Goal: Information Seeking & Learning: Compare options

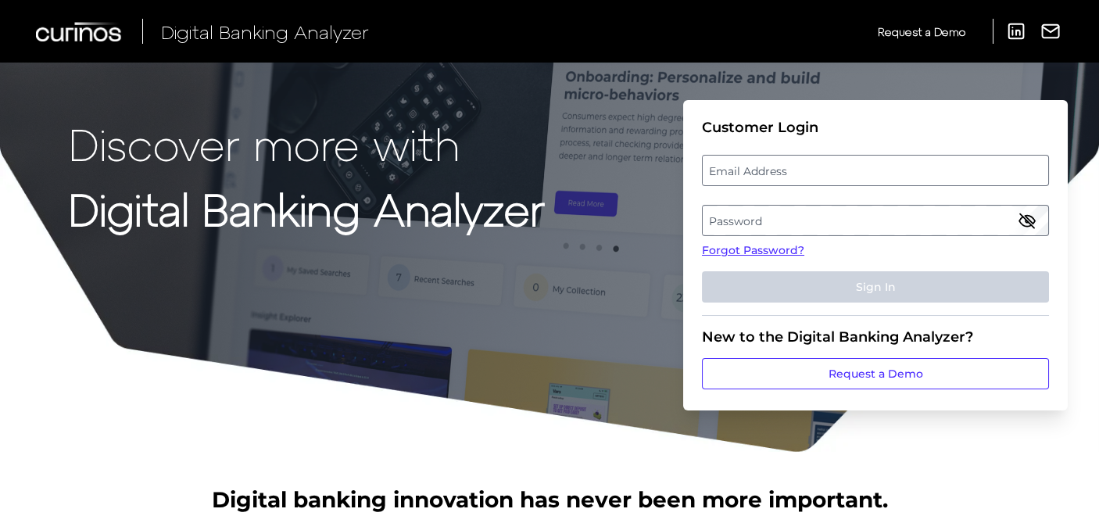
click at [850, 170] on label "Email Address" at bounding box center [875, 170] width 345 height 28
click at [850, 170] on input "email" at bounding box center [875, 170] width 347 height 31
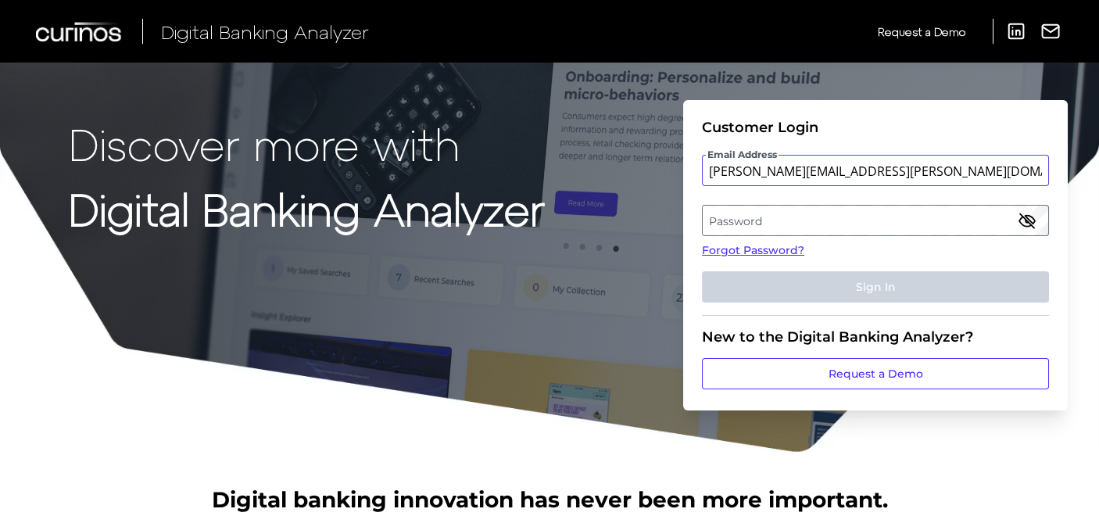
type input "katharine.beckering@ally.com"
click at [803, 225] on label "Password" at bounding box center [875, 220] width 345 height 28
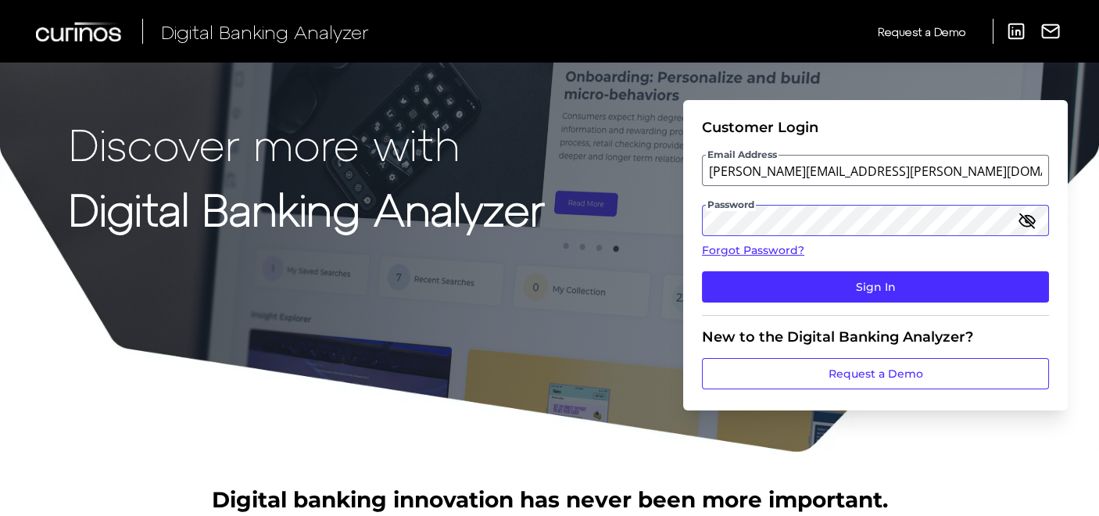
click at [702, 271] on button "Sign In" at bounding box center [875, 286] width 347 height 31
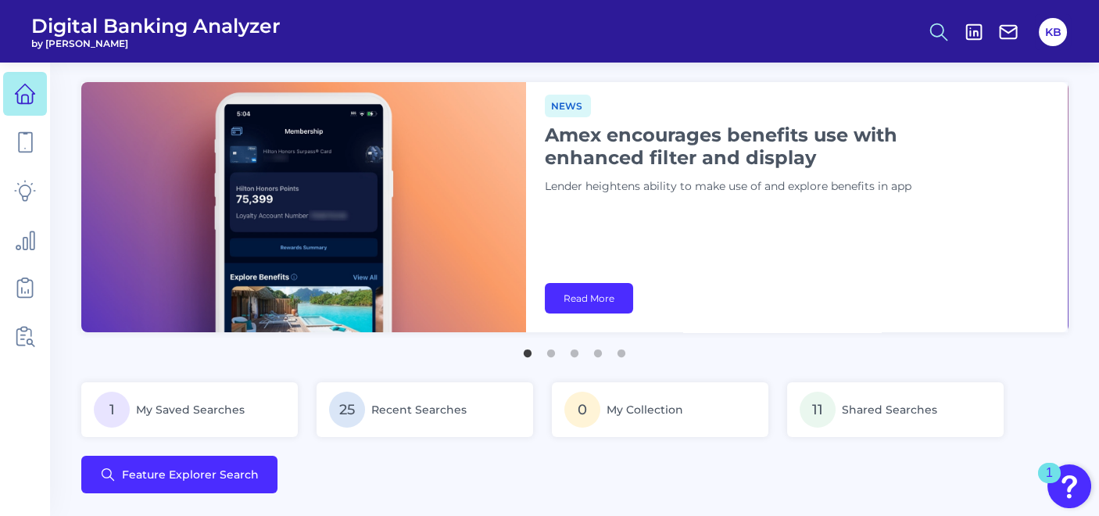
click at [941, 32] on icon at bounding box center [939, 32] width 22 height 22
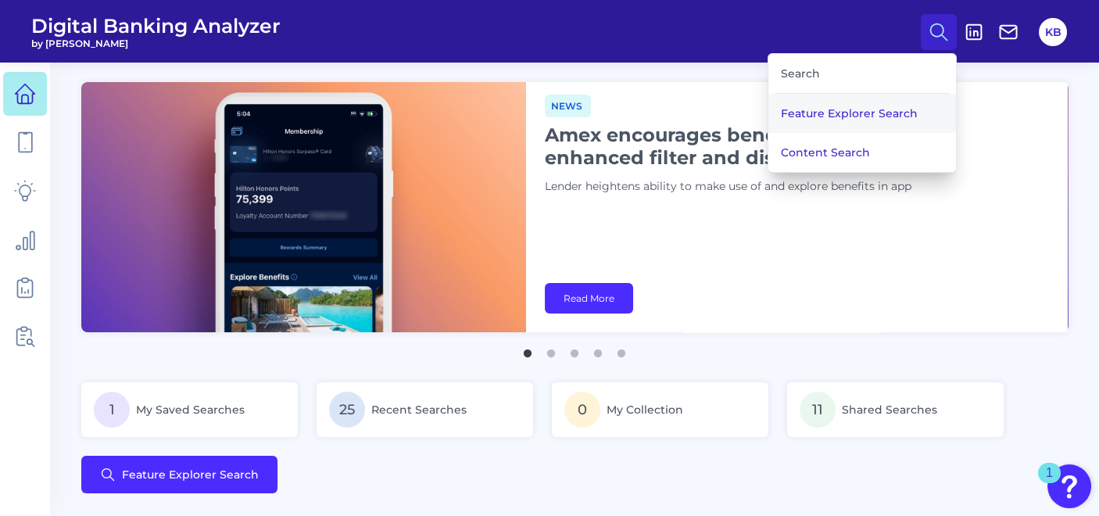
click at [857, 108] on button "Feature Explorer Search" at bounding box center [862, 113] width 188 height 39
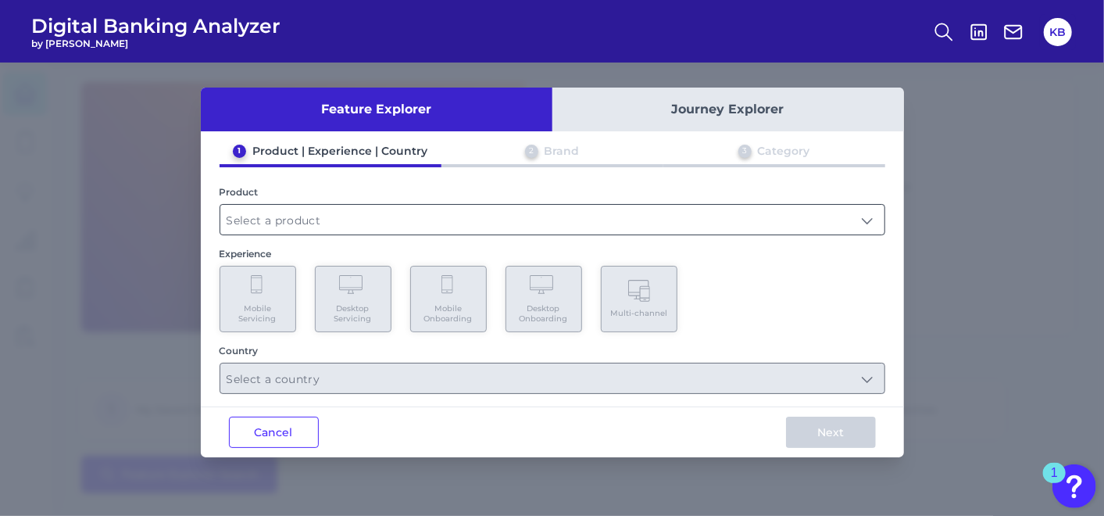
click at [363, 209] on input "text" at bounding box center [552, 220] width 664 height 30
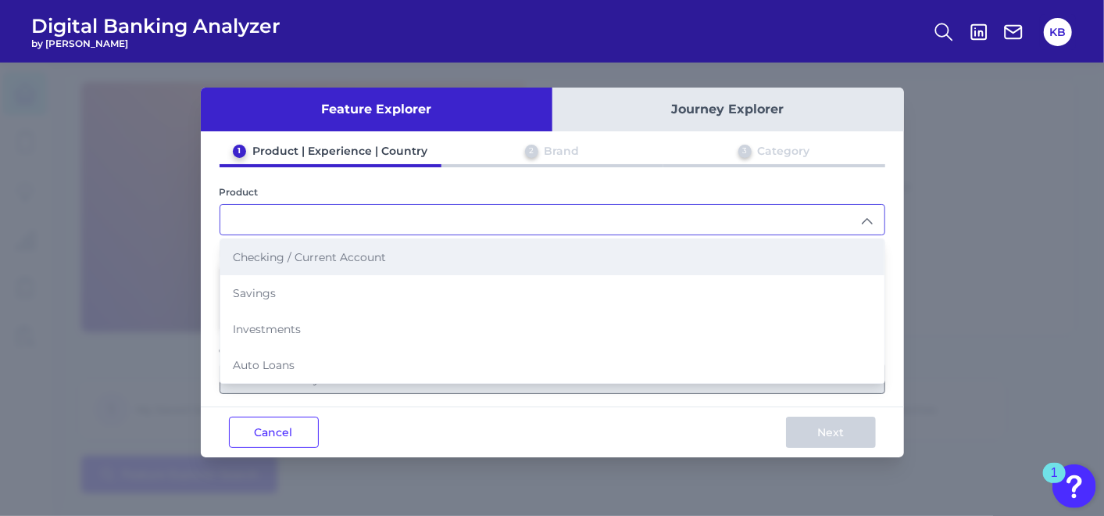
click at [328, 256] on span "Checking / Current Account" at bounding box center [309, 257] width 153 height 14
type input "Checking / Current Account"
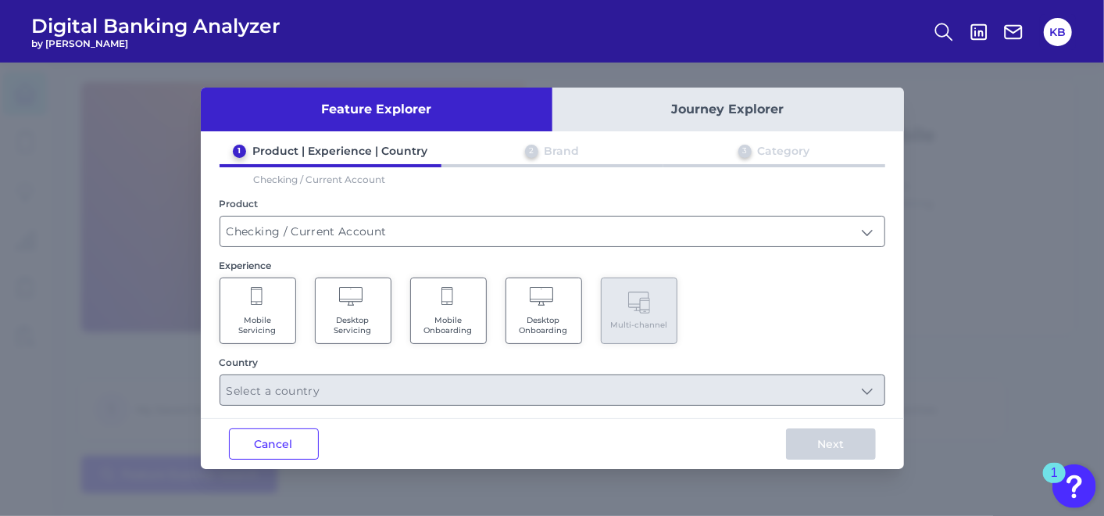
click at [281, 318] on span "Mobile Servicing" at bounding box center [257, 325] width 59 height 20
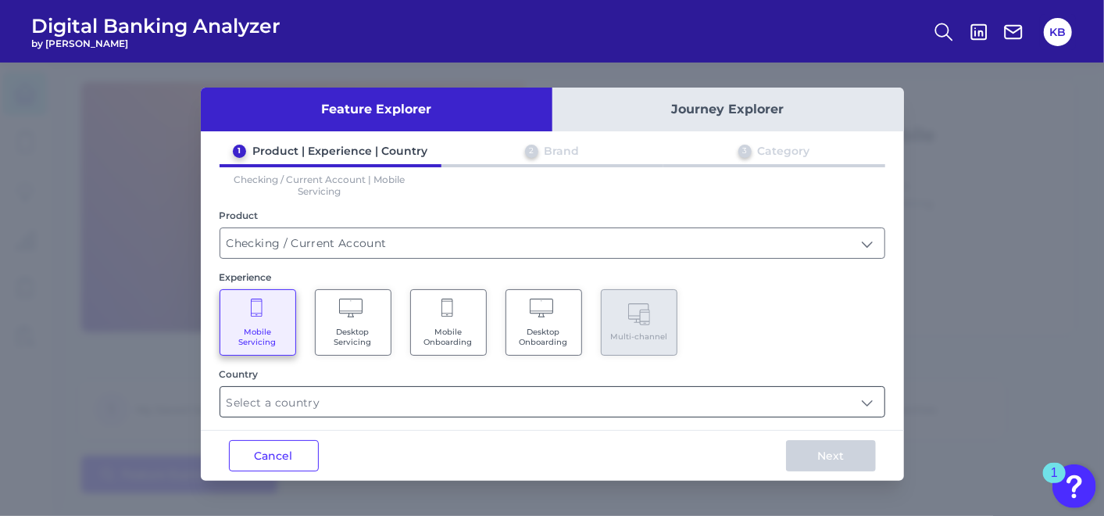
click at [766, 408] on input "text" at bounding box center [552, 402] width 664 height 30
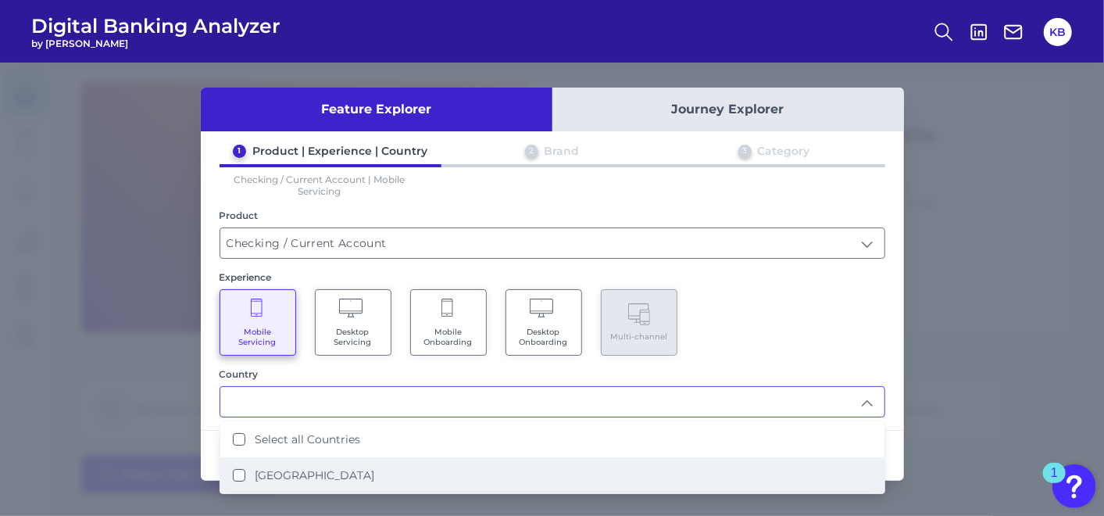
click at [309, 479] on li "United States" at bounding box center [552, 475] width 664 height 36
type input "Select all Countries"
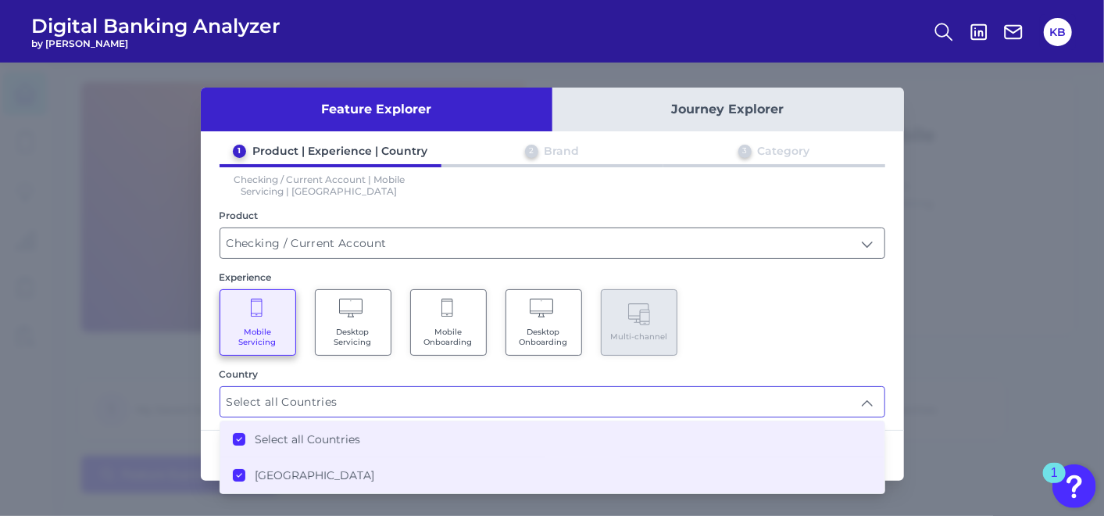
click at [814, 395] on input "Select all Countries" at bounding box center [552, 402] width 664 height 30
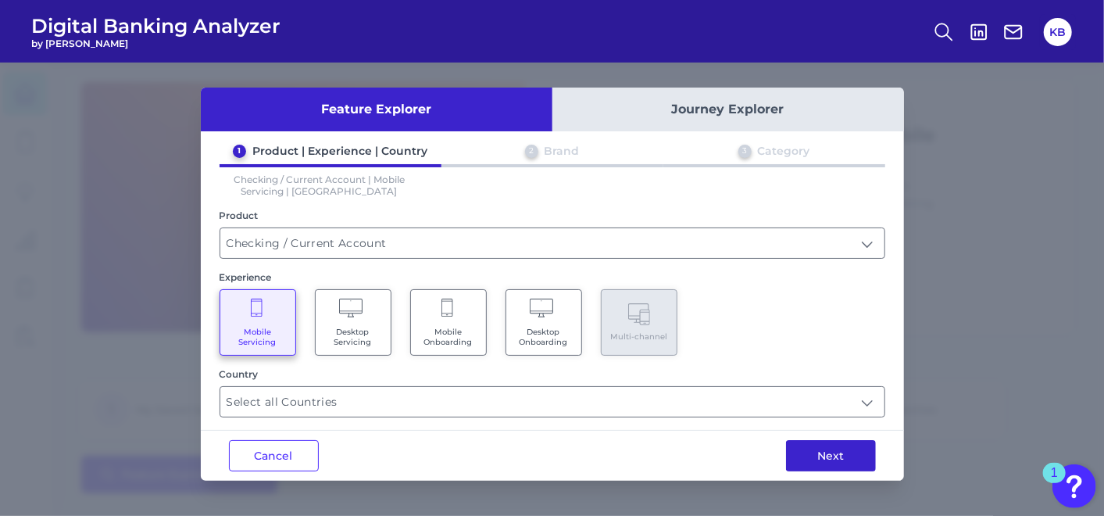
click at [851, 460] on button "Next" at bounding box center [831, 455] width 90 height 31
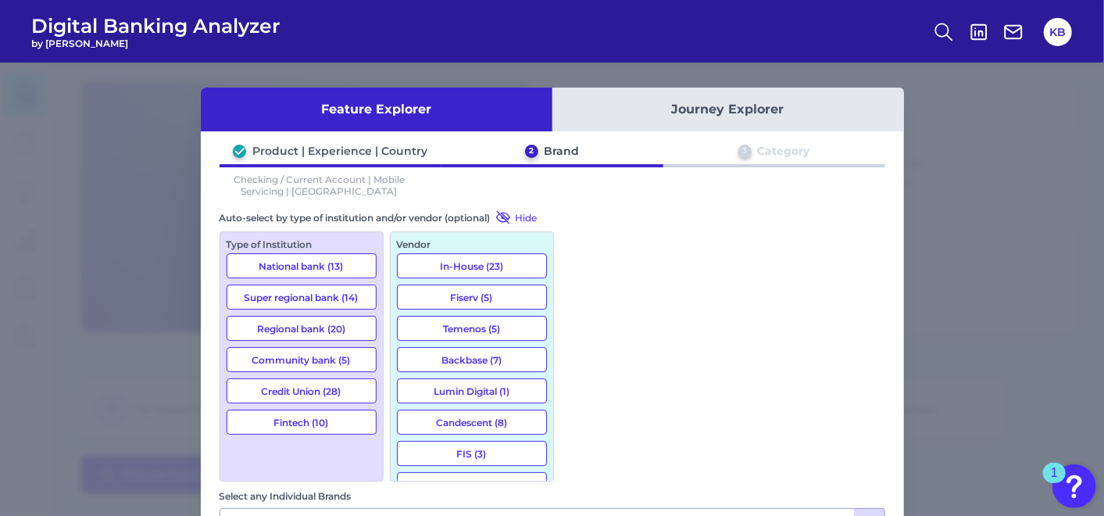
click at [326, 256] on button "National bank (13)" at bounding box center [302, 265] width 150 height 25
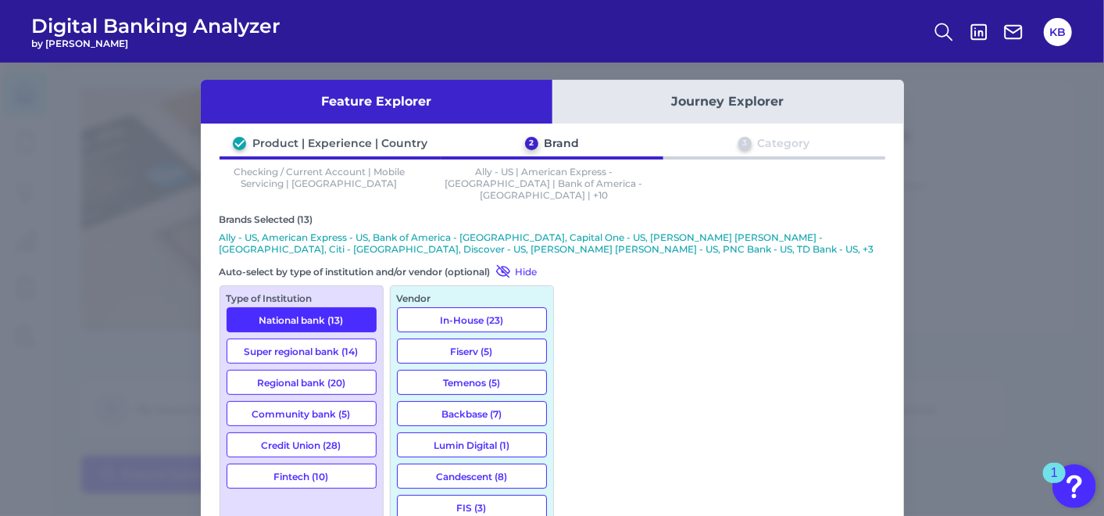
scroll to position [4, 0]
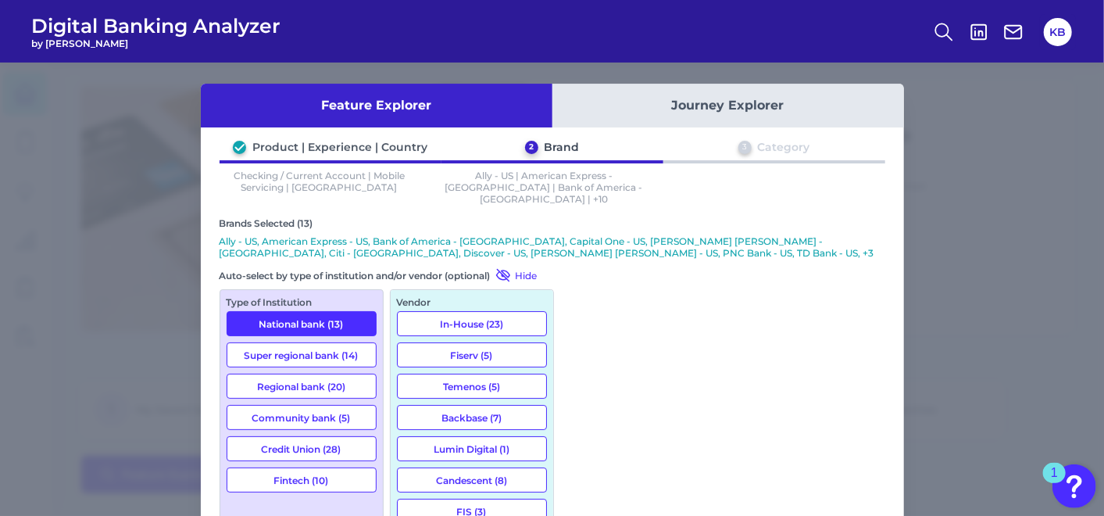
click at [314, 467] on button "Fintech (10)" at bounding box center [302, 479] width 150 height 25
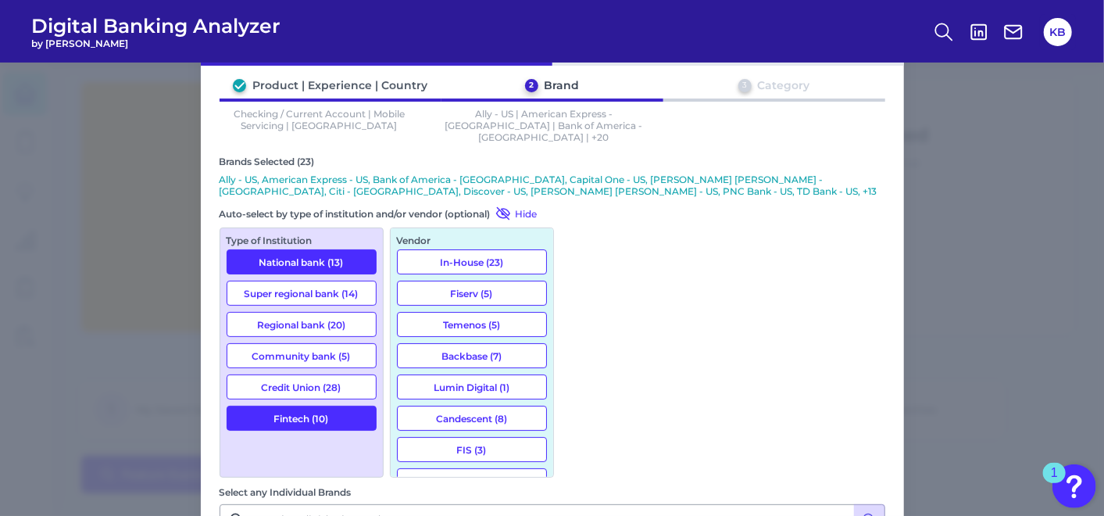
scroll to position [519, 0]
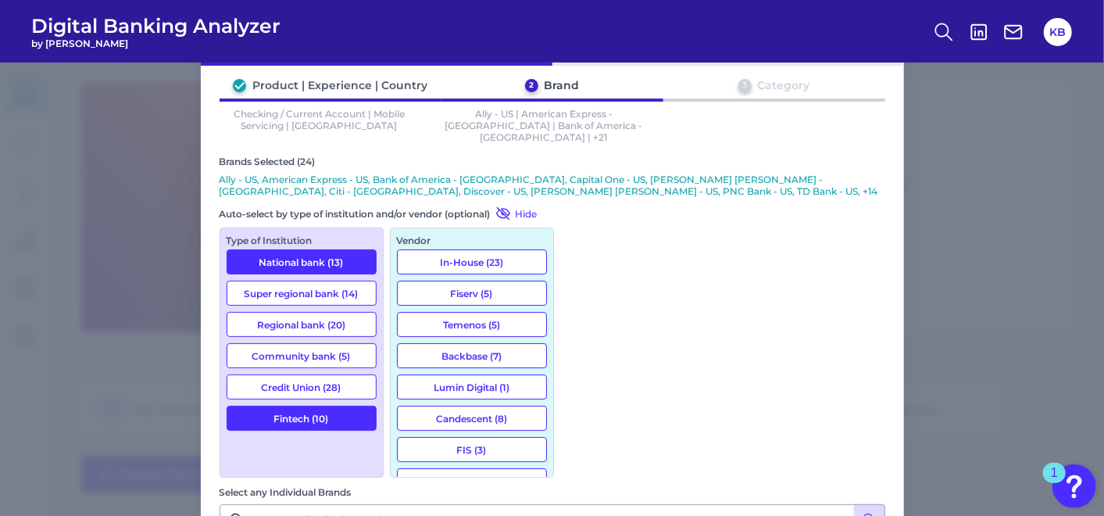
scroll to position [748, 0]
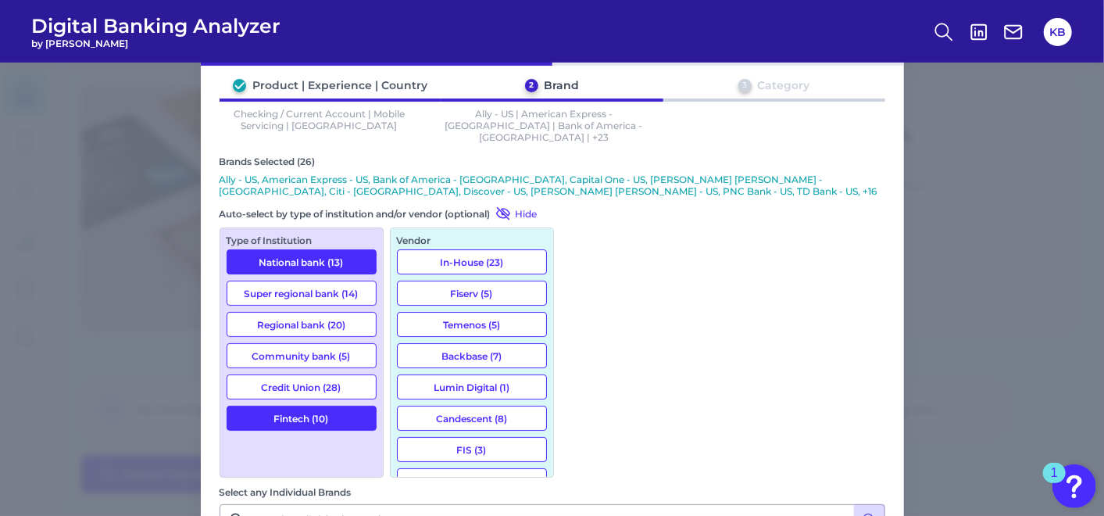
scroll to position [1949, 0]
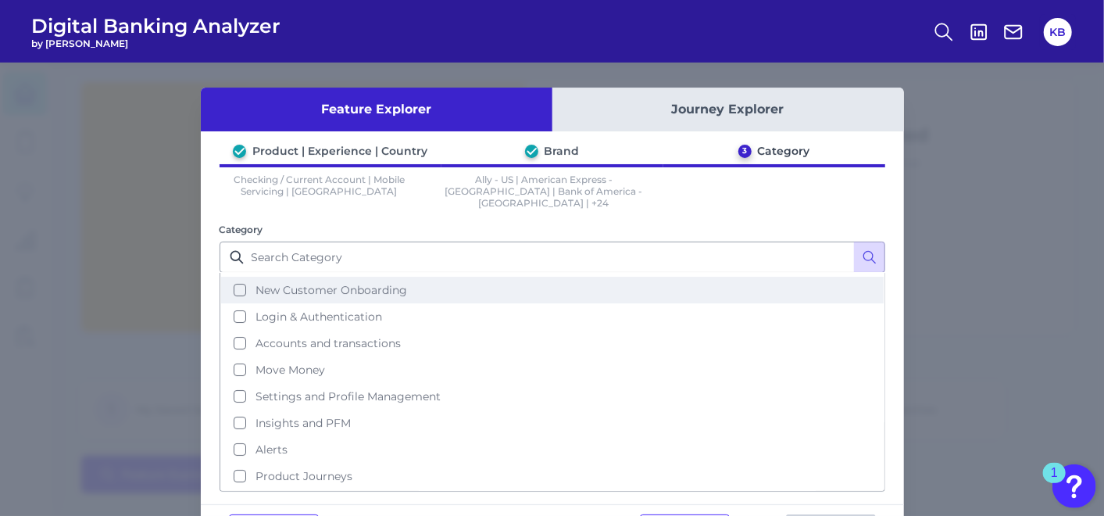
scroll to position [66, 0]
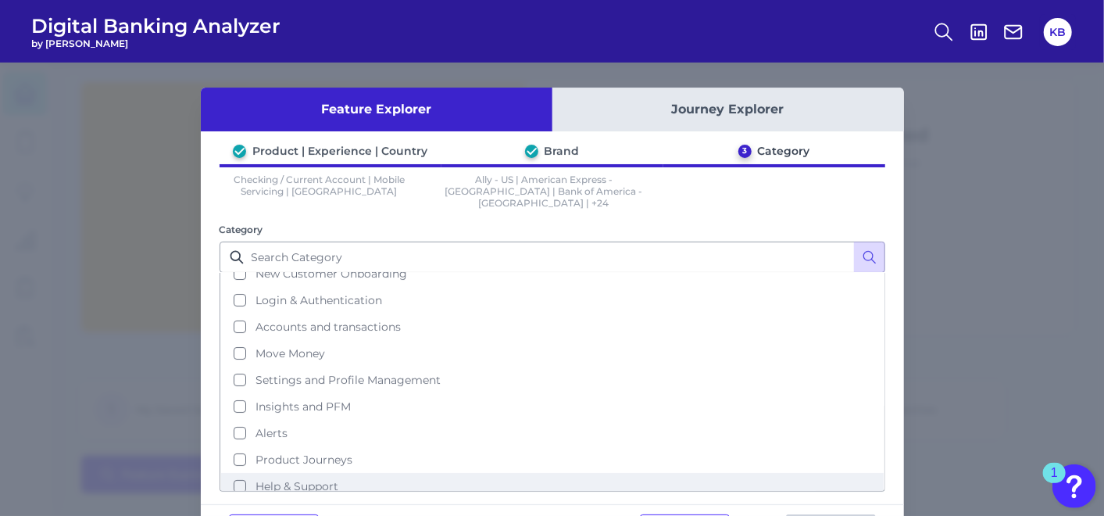
click at [236, 473] on button "Help & Support" at bounding box center [552, 486] width 663 height 27
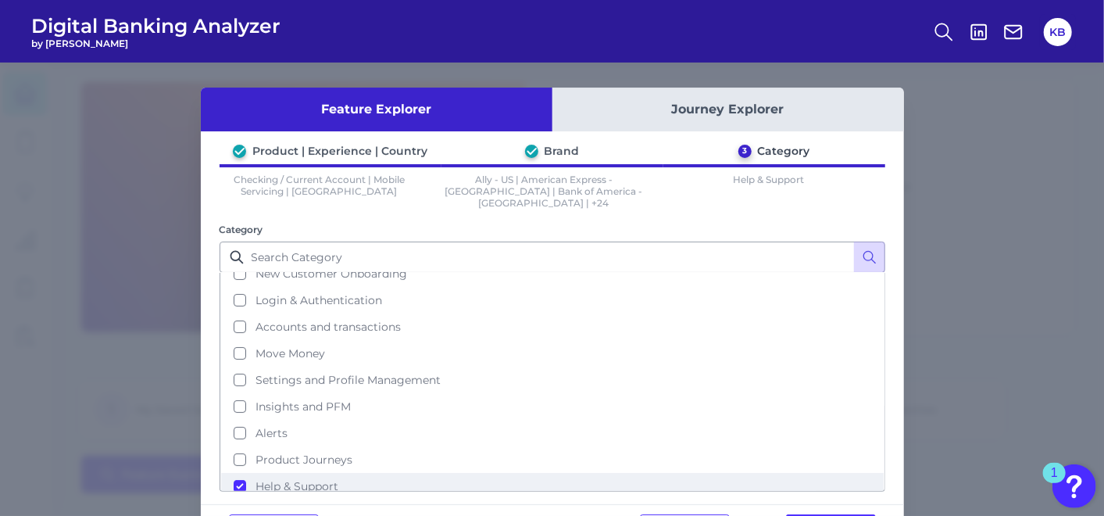
scroll to position [50, 0]
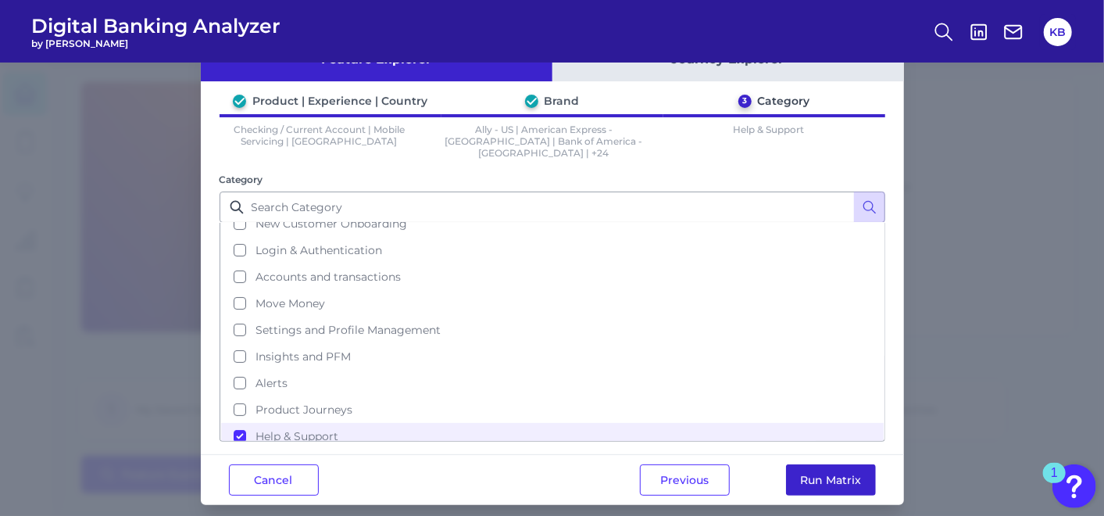
click at [853, 464] on button "Run Matrix" at bounding box center [831, 479] width 90 height 31
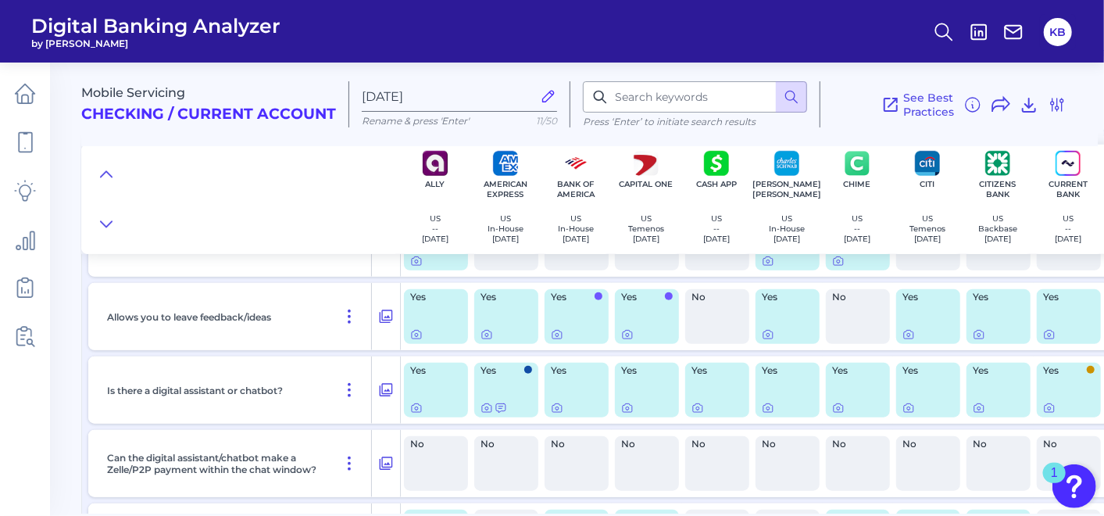
scroll to position [596, 0]
click at [349, 386] on icon at bounding box center [349, 390] width 19 height 19
click at [388, 392] on icon at bounding box center [386, 390] width 13 height 13
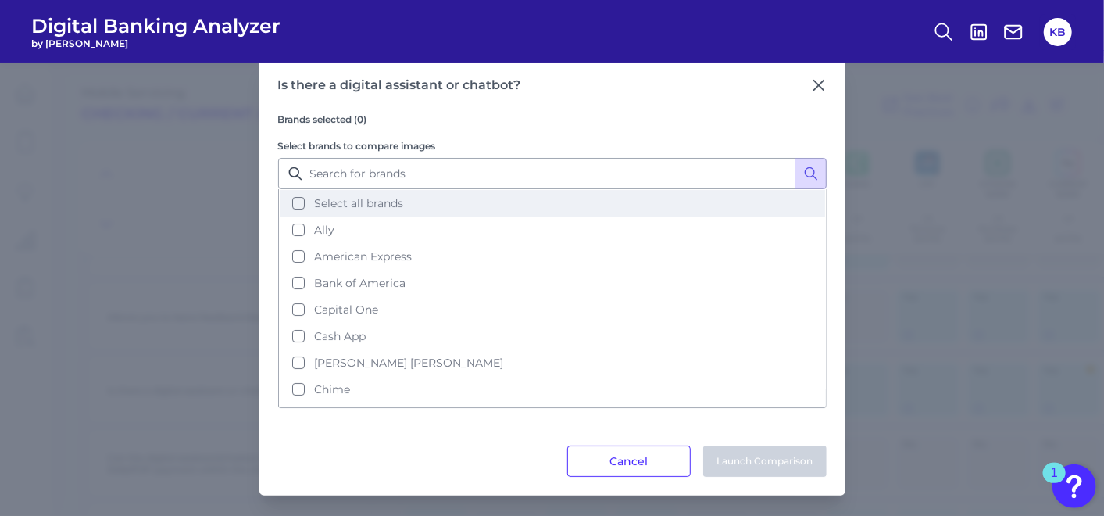
click at [299, 201] on button "Select all brands" at bounding box center [553, 203] width 546 height 27
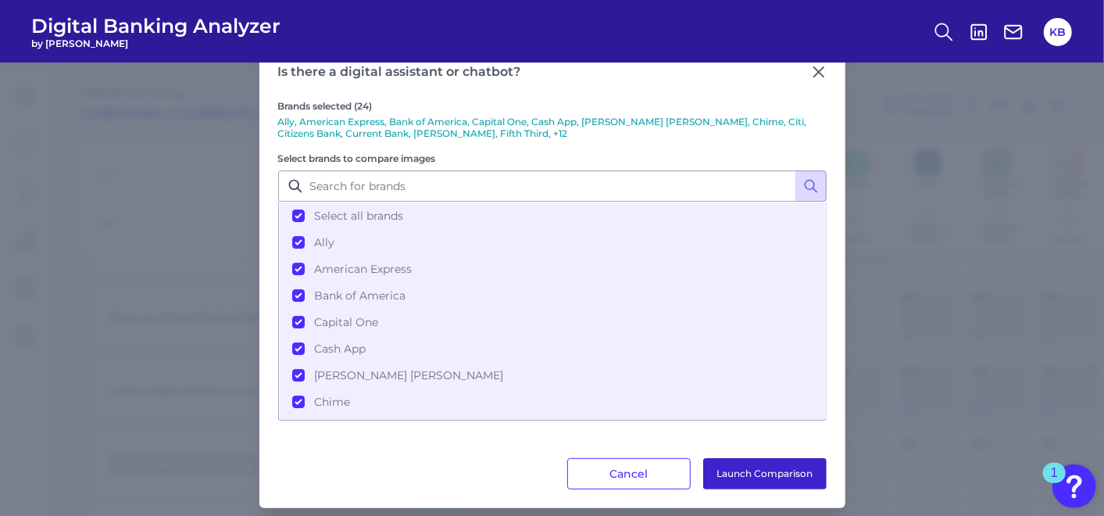
click at [762, 466] on button "Launch Comparison" at bounding box center [765, 473] width 124 height 31
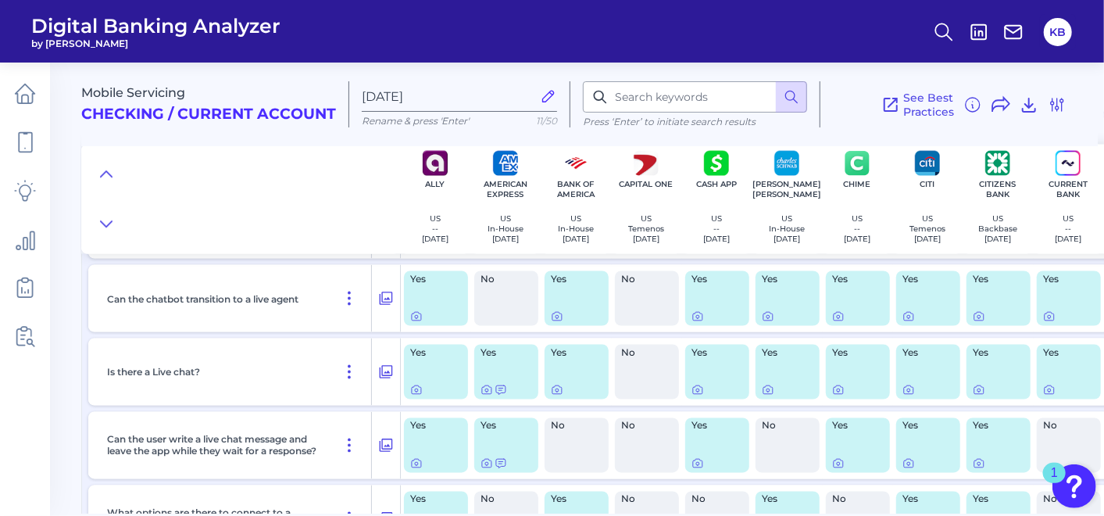
scroll to position [1350, 0]
click at [207, 496] on div "What options are there to connect to a financial advisor?" at bounding box center [236, 518] width 271 height 67
click at [69, 439] on main "Mobile Servicing Checking / Current Account Sep 17 2025 Rename & press 'Enter' …" at bounding box center [552, 258] width 1104 height 516
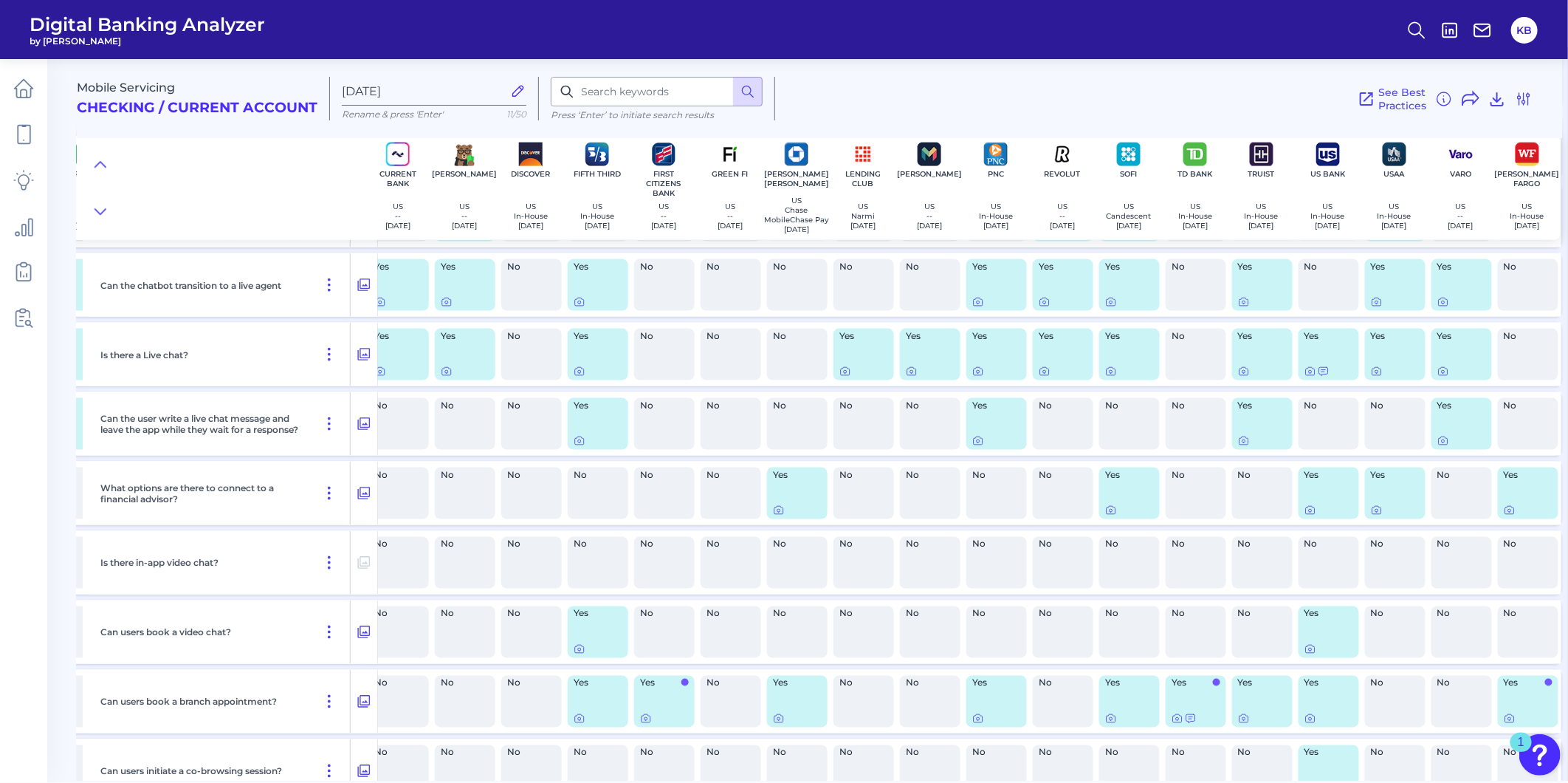
scroll to position [1271, 617]
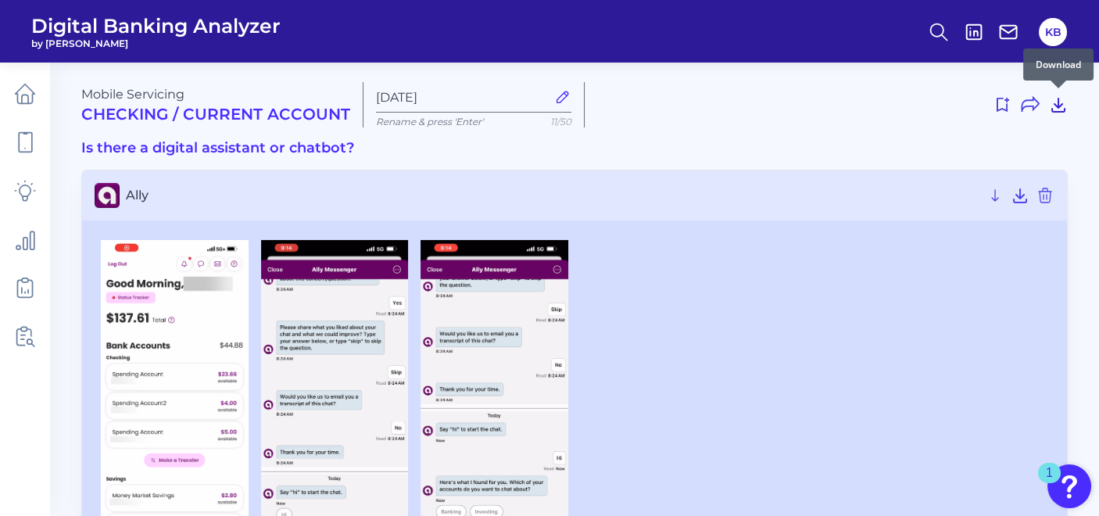
click at [1058, 110] on icon at bounding box center [1058, 104] width 19 height 19
